Goal: Information Seeking & Learning: Find specific fact

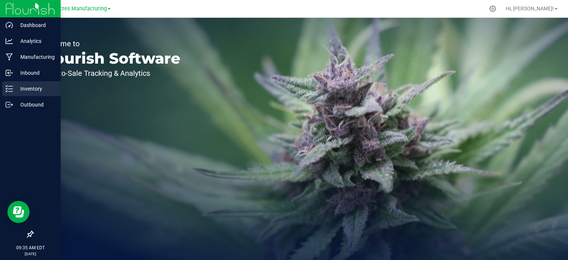
click at [26, 85] on p "Inventory" at bounding box center [35, 88] width 44 height 9
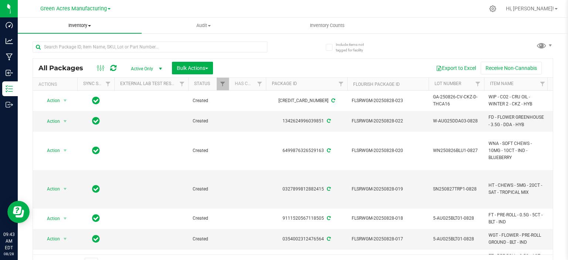
click at [81, 29] on uib-tab-heading "Inventory All packages All inventory Waste log Create inventory" at bounding box center [80, 26] width 124 height 16
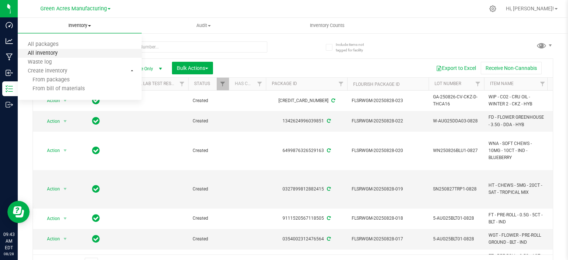
click at [65, 56] on span "All inventory" at bounding box center [43, 53] width 50 height 6
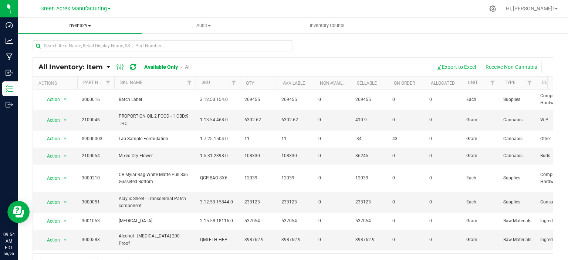
click at [90, 26] on span at bounding box center [89, 25] width 3 height 1
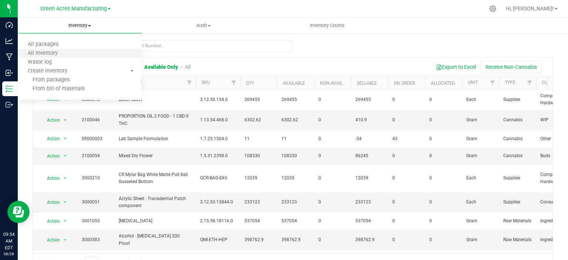
click at [72, 55] on li "All inventory" at bounding box center [80, 53] width 124 height 9
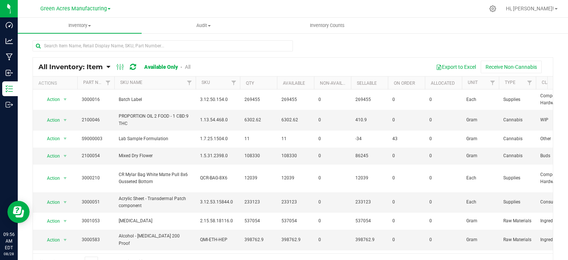
click at [84, 69] on span "All Inventory: Item" at bounding box center [70, 67] width 64 height 8
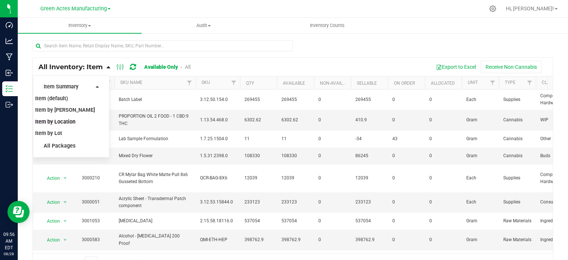
click at [65, 121] on span "Item by Location" at bounding box center [55, 122] width 40 height 6
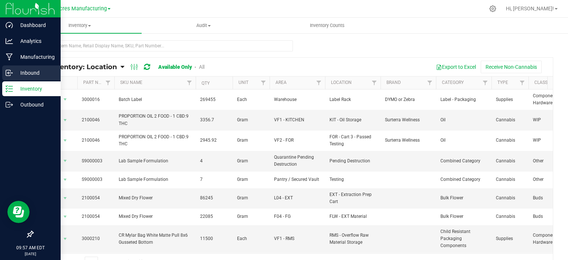
click at [15, 73] on p "Inbound" at bounding box center [35, 72] width 44 height 9
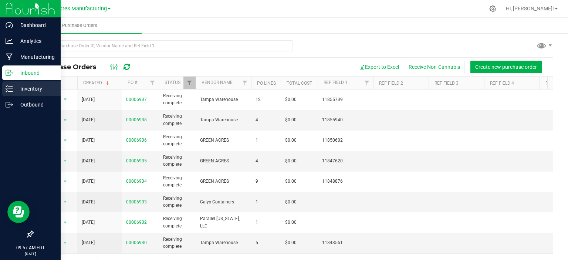
click at [13, 91] on p "Inventory" at bounding box center [35, 88] width 44 height 9
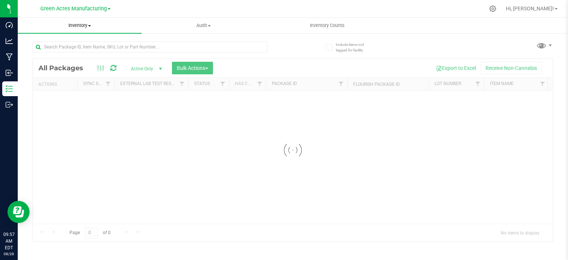
click at [77, 28] on span "Inventory" at bounding box center [80, 25] width 124 height 7
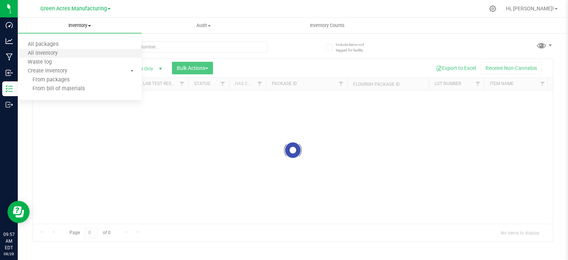
click at [68, 53] on li "All inventory" at bounding box center [80, 53] width 124 height 9
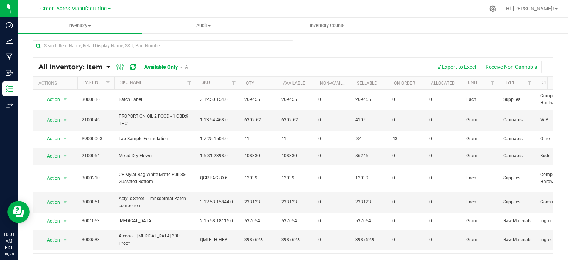
click at [69, 68] on span "All Inventory: Item" at bounding box center [70, 67] width 64 height 8
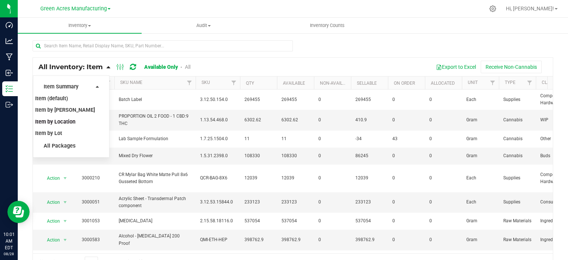
click at [65, 121] on span "Item by Location" at bounding box center [55, 122] width 40 height 6
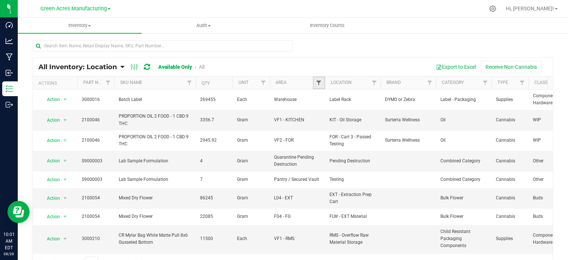
click at [319, 81] on span "Filter" at bounding box center [319, 83] width 6 height 6
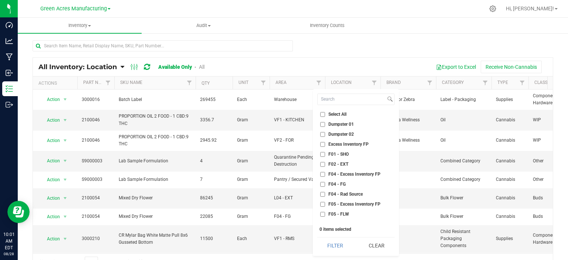
click at [327, 114] on label "Select All" at bounding box center [333, 114] width 26 height 5
click at [325, 114] on input "Select All" at bounding box center [322, 114] width 5 height 5
checkbox input "true"
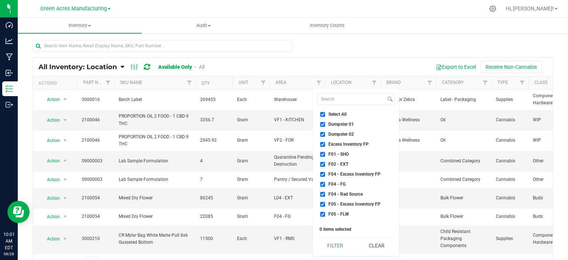
checkbox input "true"
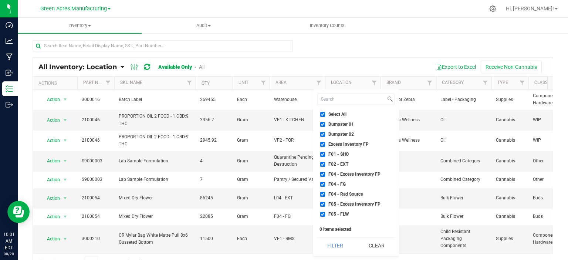
checkbox input "true"
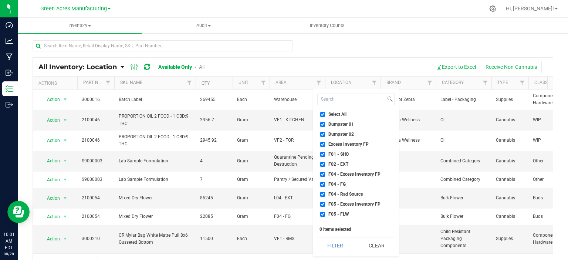
checkbox input "true"
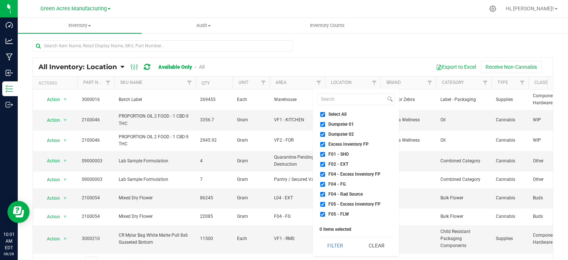
checkbox input "true"
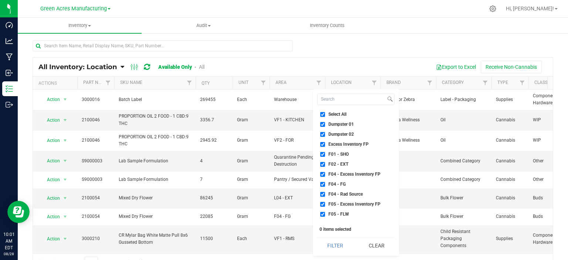
checkbox input "true"
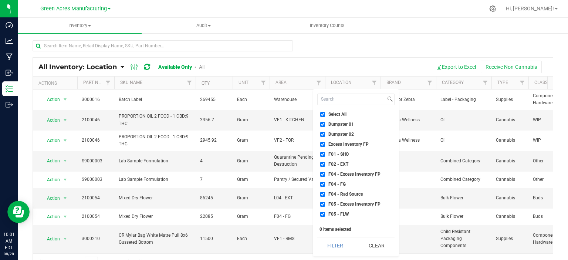
checkbox input "true"
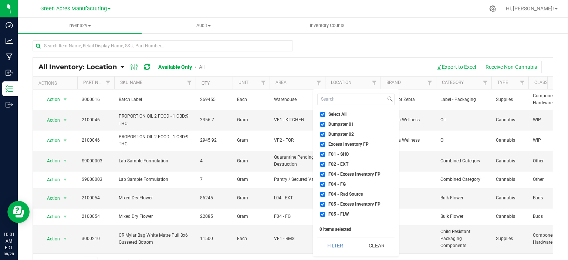
checkbox input "true"
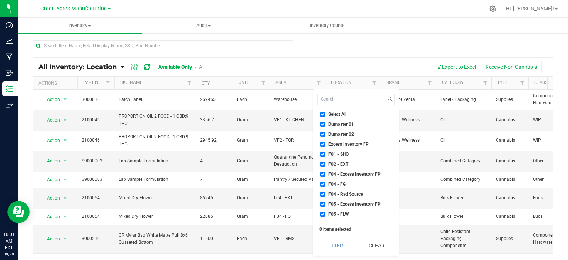
checkbox input "true"
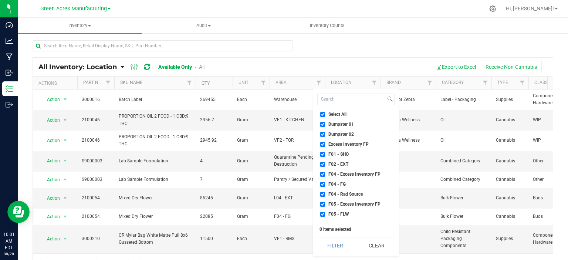
checkbox input "true"
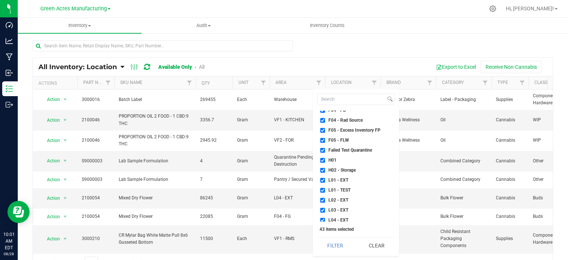
click at [350, 148] on span "Failed Test Quarantine" at bounding box center [350, 150] width 44 height 4
click at [325, 148] on input "Failed Test Quarantine" at bounding box center [322, 150] width 5 height 5
checkbox input "false"
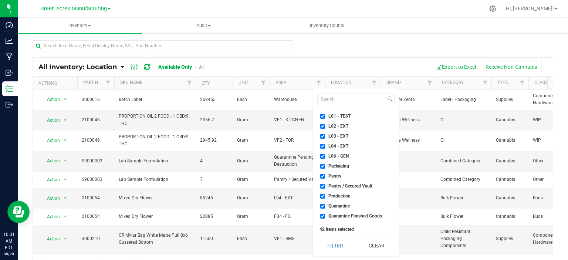
scroll to position [185, 0]
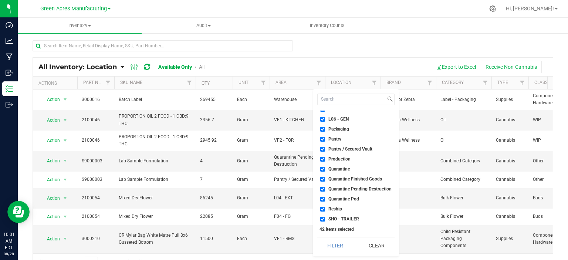
click at [341, 165] on li "Quarantine" at bounding box center [355, 169] width 77 height 8
click at [341, 170] on span "Quarantine" at bounding box center [338, 169] width 21 height 4
click at [325, 170] on input "Quarantine" at bounding box center [322, 169] width 5 height 5
checkbox input "false"
click at [342, 177] on span "Quarantine Finished Goods" at bounding box center [355, 179] width 54 height 4
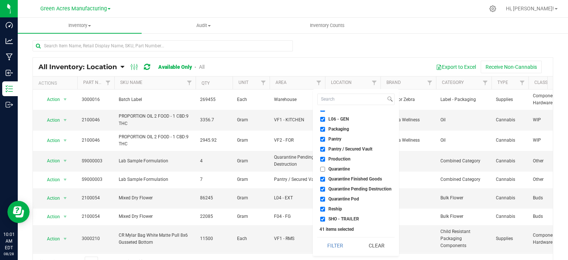
click at [325, 177] on input "Quarantine Finished Goods" at bounding box center [322, 179] width 5 height 5
checkbox input "false"
click at [343, 190] on span "Quarantine Pending Destruction" at bounding box center [359, 189] width 63 height 4
click at [325, 190] on input "Quarantine Pending Destruction" at bounding box center [322, 189] width 5 height 5
checkbox input "false"
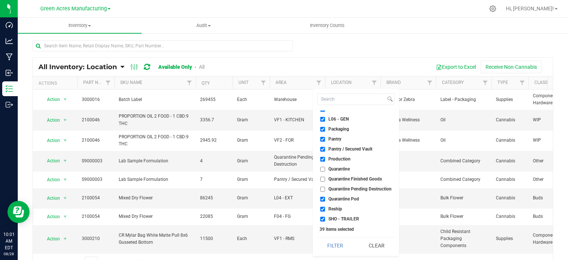
click at [343, 197] on span "Quarantine Pod" at bounding box center [343, 199] width 31 height 4
click at [325, 197] on input "Quarantine Pod" at bounding box center [322, 199] width 5 height 5
checkbox input "false"
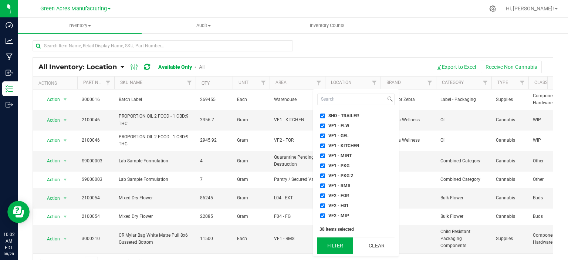
scroll to position [326, 0]
click at [342, 244] on button "Filter" at bounding box center [335, 245] width 36 height 16
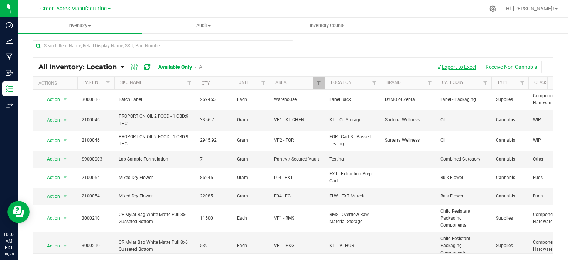
click at [447, 68] on button "Export to Excel" at bounding box center [456, 67] width 50 height 13
click at [87, 2] on div "Green Acres Manufacturing" at bounding box center [76, 8] width 111 height 14
click at [87, 4] on div "Green Acres Manufacturing" at bounding box center [75, 8] width 70 height 9
click at [86, 7] on span "Green Acres Manufacturing" at bounding box center [73, 9] width 67 height 7
click at [74, 47] on link "Tampa Warehouse" at bounding box center [75, 46] width 108 height 10
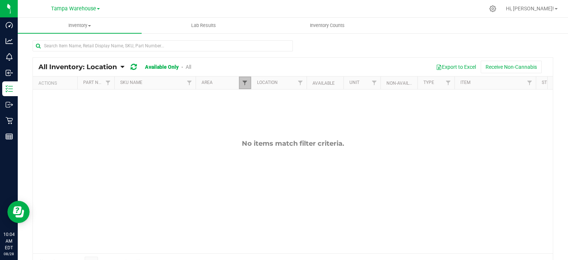
click at [243, 80] on span "Filter" at bounding box center [245, 83] width 6 height 6
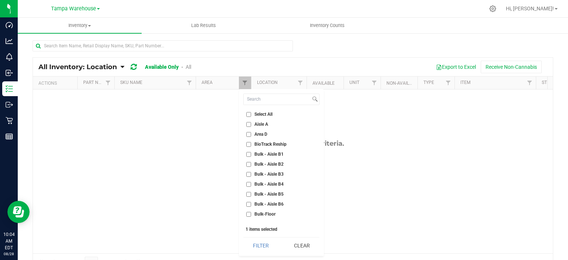
click at [256, 112] on span "Select All" at bounding box center [263, 114] width 18 height 4
click at [251, 112] on input "Select All" at bounding box center [248, 114] width 5 height 5
checkbox input "true"
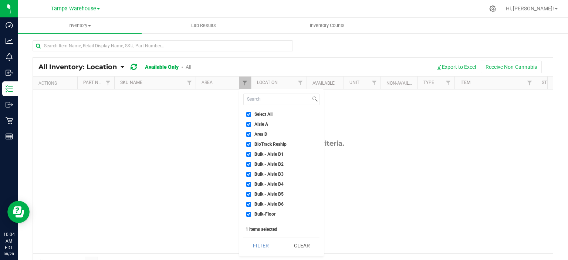
checkbox input "true"
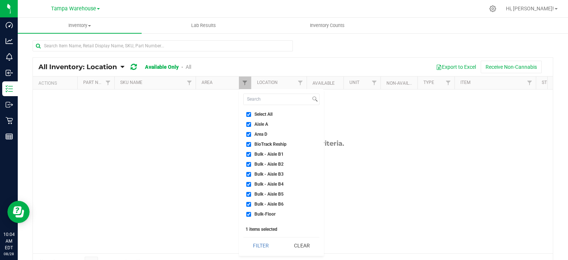
checkbox input "true"
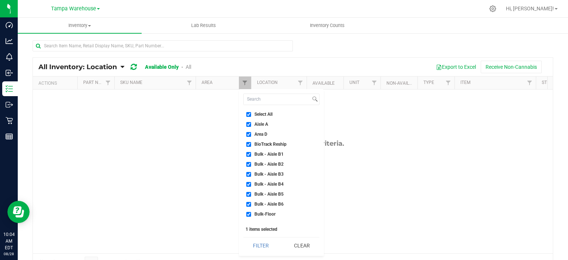
checkbox input "true"
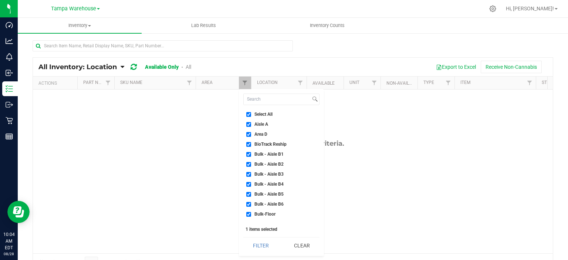
checkbox input "true"
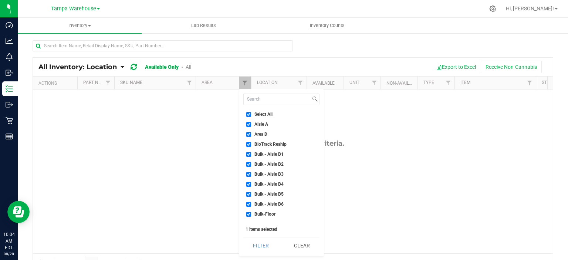
checkbox input "true"
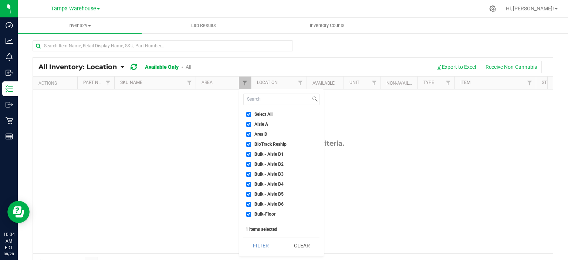
checkbox input "true"
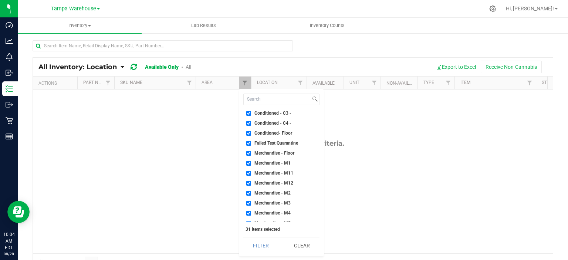
click at [254, 141] on span "Failed Test Quarantine" at bounding box center [276, 143] width 44 height 4
click at [251, 141] on input "Failed Test Quarantine" at bounding box center [248, 143] width 5 height 5
checkbox input "false"
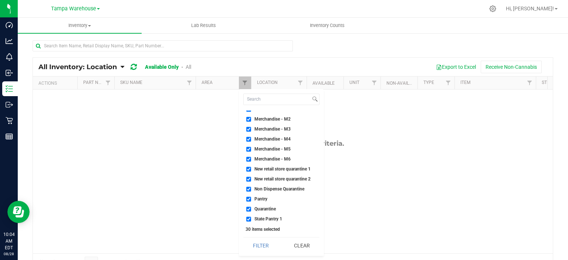
scroll to position [206, 0]
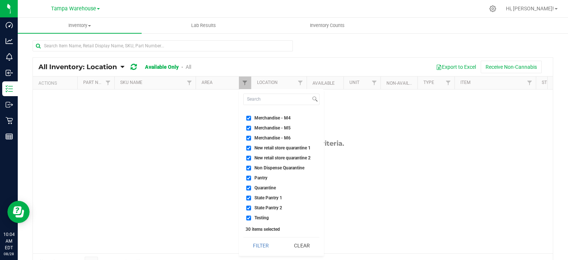
click at [265, 148] on span "New retail store quarantine 1" at bounding box center [282, 148] width 56 height 4
click at [251, 148] on input "New retail store quarantine 1" at bounding box center [248, 148] width 5 height 5
checkbox input "false"
click at [264, 159] on span "New retail store quarantine 2" at bounding box center [282, 158] width 56 height 4
click at [251, 159] on input "New retail store quarantine 2" at bounding box center [248, 158] width 5 height 5
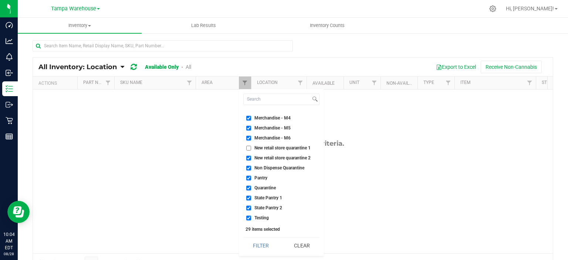
checkbox input "false"
click at [263, 167] on span "Non Dispense Quarantine" at bounding box center [279, 168] width 50 height 4
click at [251, 167] on input "Non Dispense Quarantine" at bounding box center [248, 168] width 5 height 5
checkbox input "false"
click at [270, 190] on li "Quarantine" at bounding box center [281, 188] width 76 height 8
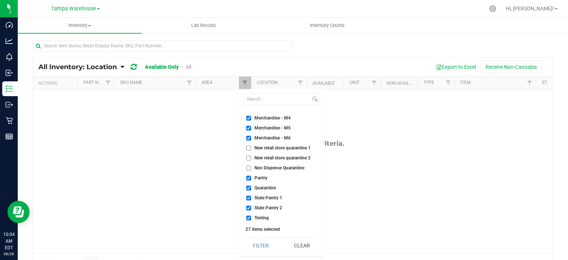
click at [268, 186] on span "Quarantine" at bounding box center [264, 188] width 21 height 4
click at [251, 186] on input "Quarantine" at bounding box center [248, 188] width 5 height 5
checkbox input "false"
click at [265, 242] on button "Filter" at bounding box center [260, 245] width 35 height 16
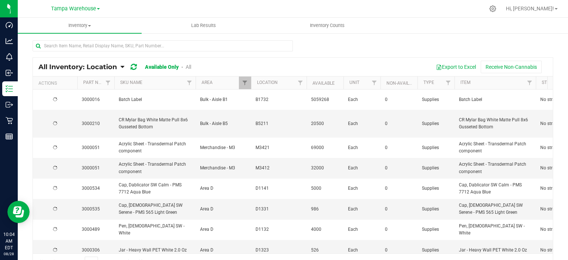
click at [377, 56] on div at bounding box center [293, 48] width 521 height 17
click at [245, 81] on span "Filter" at bounding box center [245, 83] width 6 height 6
click at [395, 45] on div at bounding box center [293, 48] width 521 height 17
click at [444, 65] on button "Export to Excel" at bounding box center [456, 67] width 50 height 13
click at [439, 39] on div "All Inventory: Location Item Summary Item (default) Item by Strain Item by Loca…" at bounding box center [293, 148] width 550 height 231
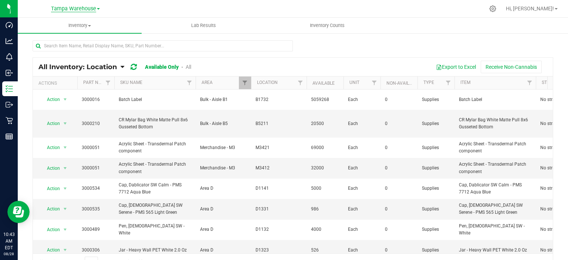
click at [80, 9] on span "Tampa Warehouse" at bounding box center [73, 9] width 45 height 7
click at [80, 33] on link "Green Acres Manufacturing" at bounding box center [75, 36] width 108 height 10
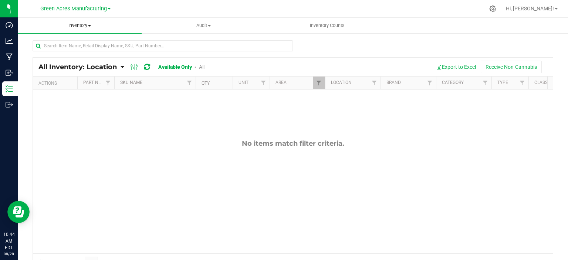
click at [77, 24] on span "Inventory" at bounding box center [80, 25] width 124 height 7
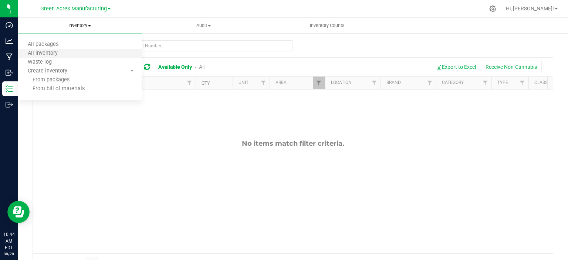
click at [70, 51] on li "All inventory" at bounding box center [80, 53] width 124 height 9
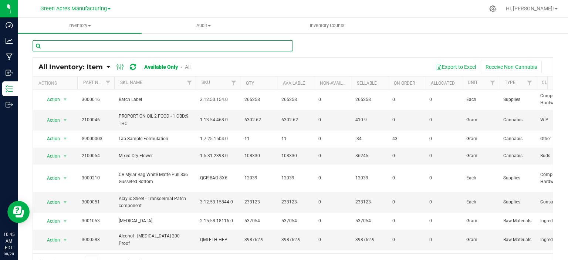
click at [135, 48] on input "text" at bounding box center [163, 45] width 260 height 11
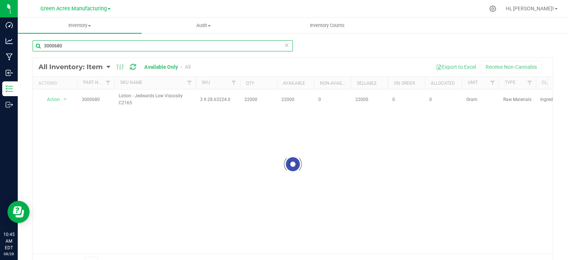
type input "3000680"
